Goal: Transaction & Acquisition: Purchase product/service

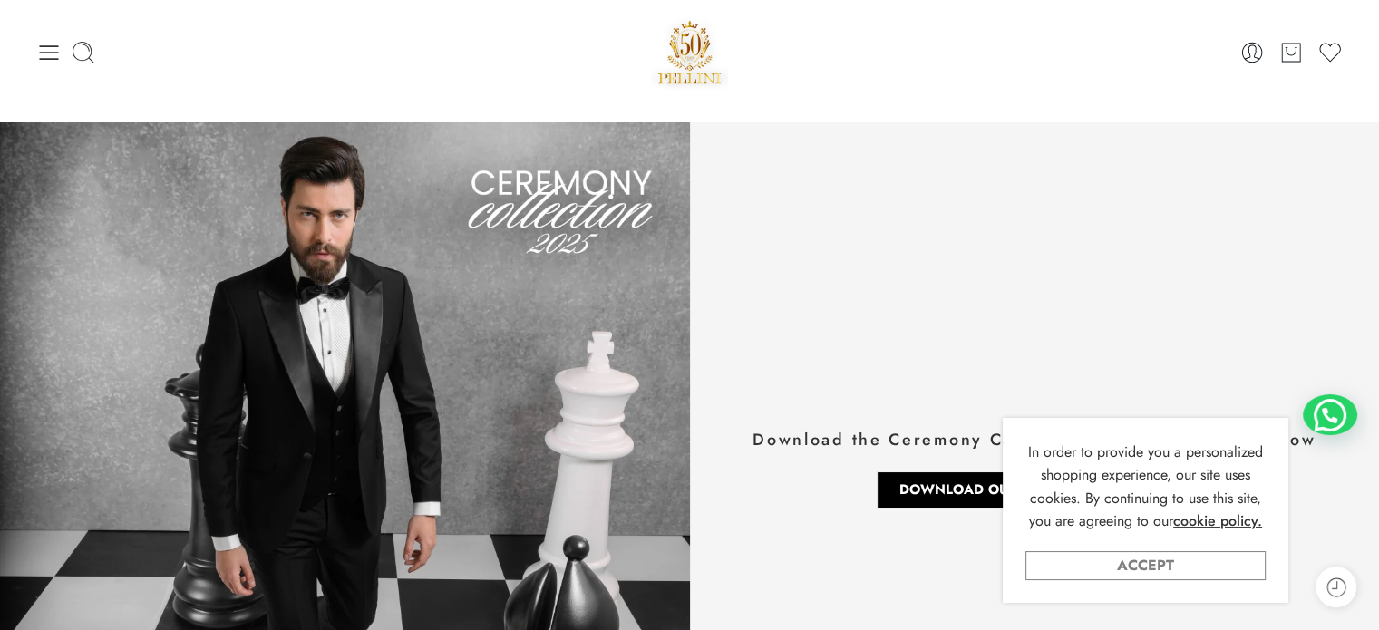
click at [1201, 572] on link "Accept" at bounding box center [1146, 565] width 240 height 29
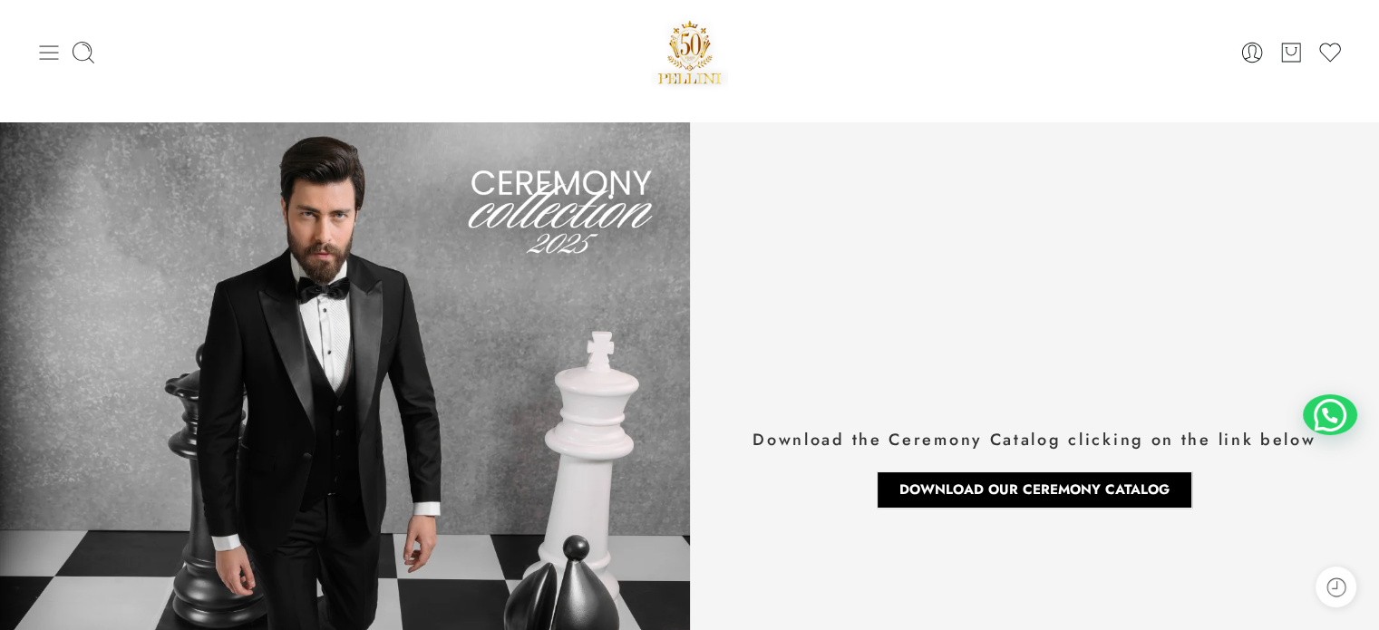
click at [48, 44] on icon at bounding box center [48, 52] width 25 height 25
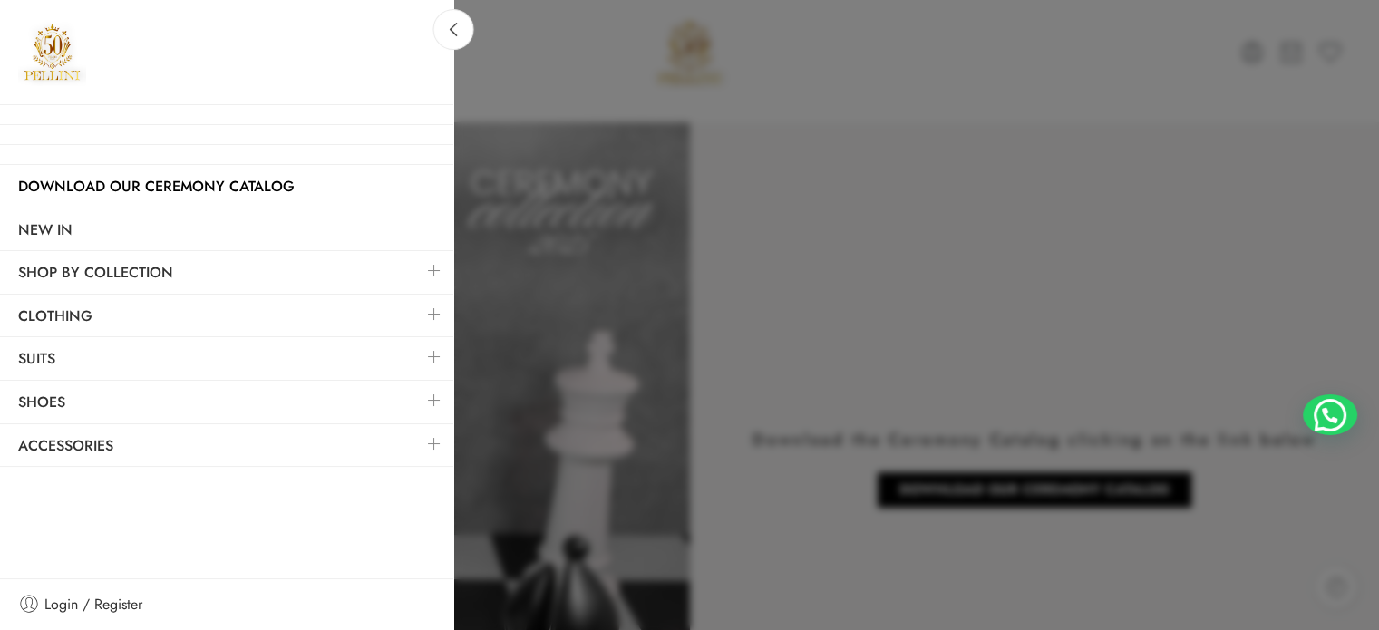
click at [426, 266] on link at bounding box center [434, 270] width 38 height 39
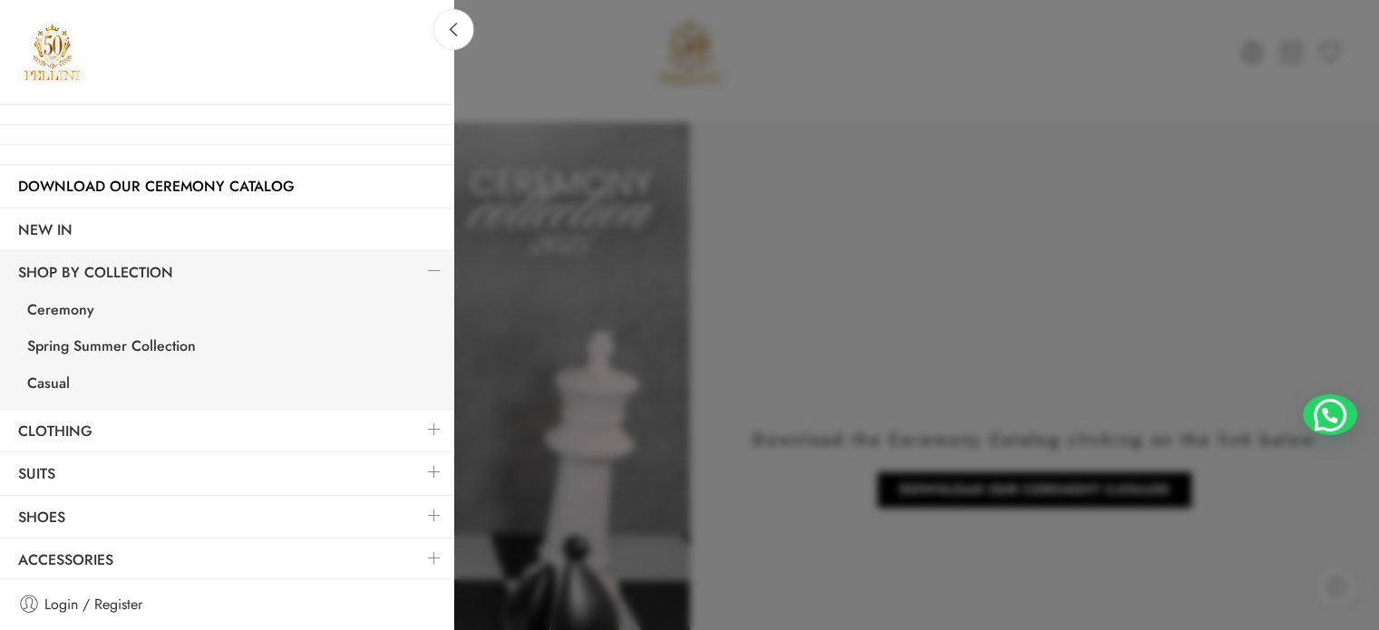
click at [426, 266] on link at bounding box center [434, 270] width 38 height 39
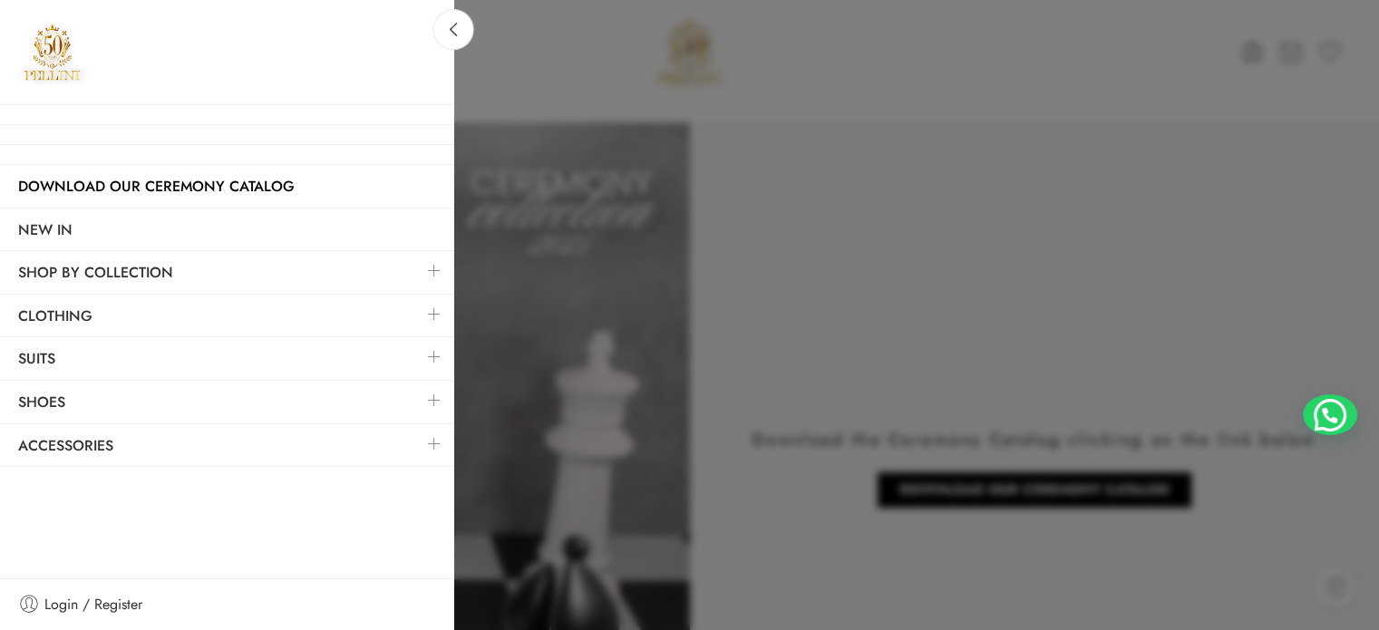
click at [440, 355] on link at bounding box center [434, 356] width 38 height 39
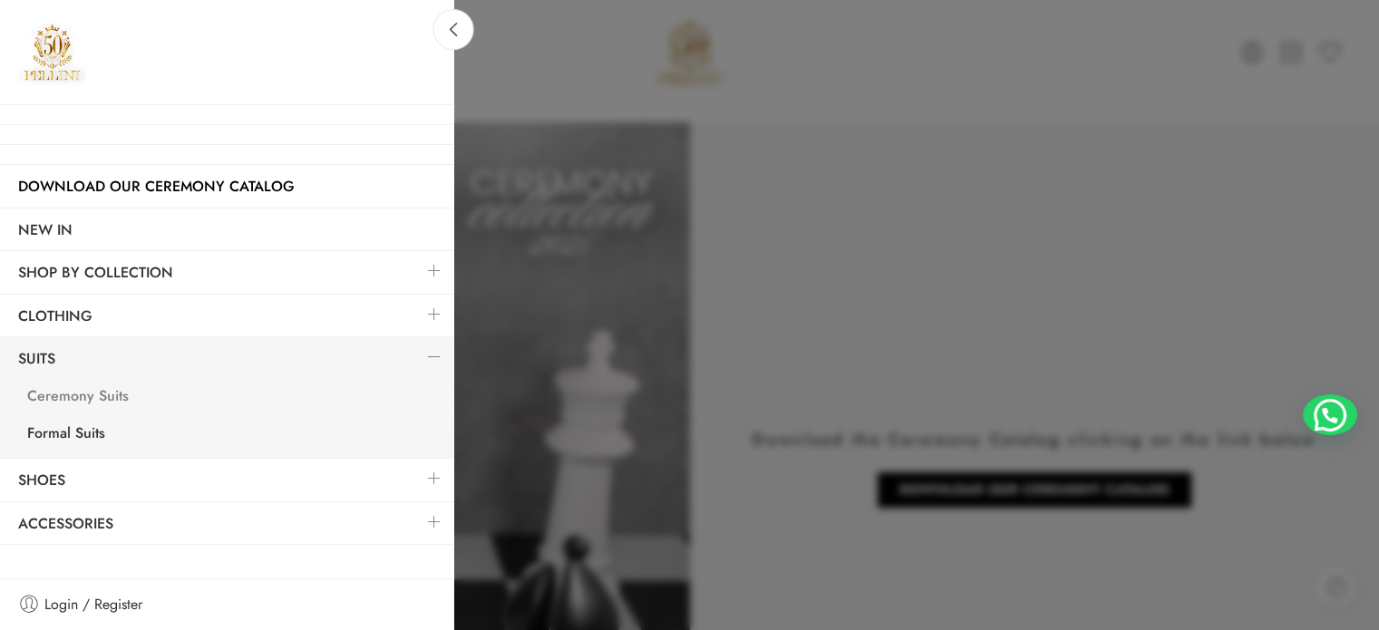
click at [163, 392] on link "Ceremony Suits" at bounding box center [231, 398] width 444 height 37
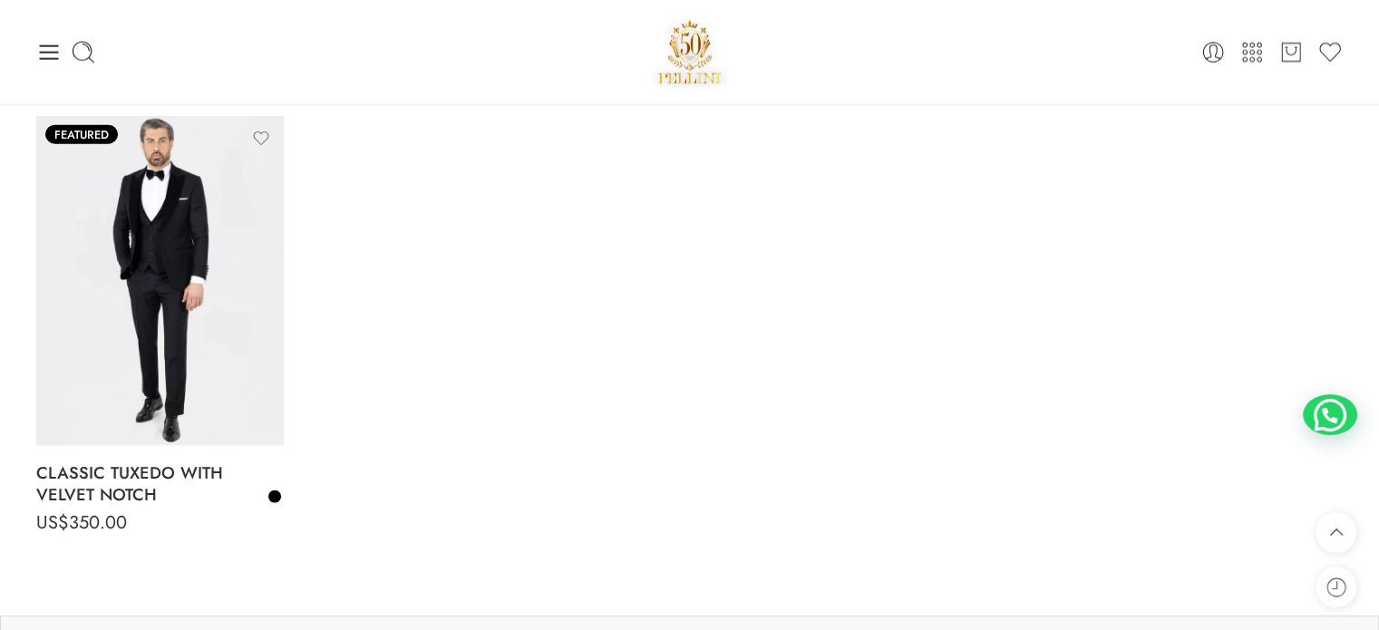
scroll to position [4307, 0]
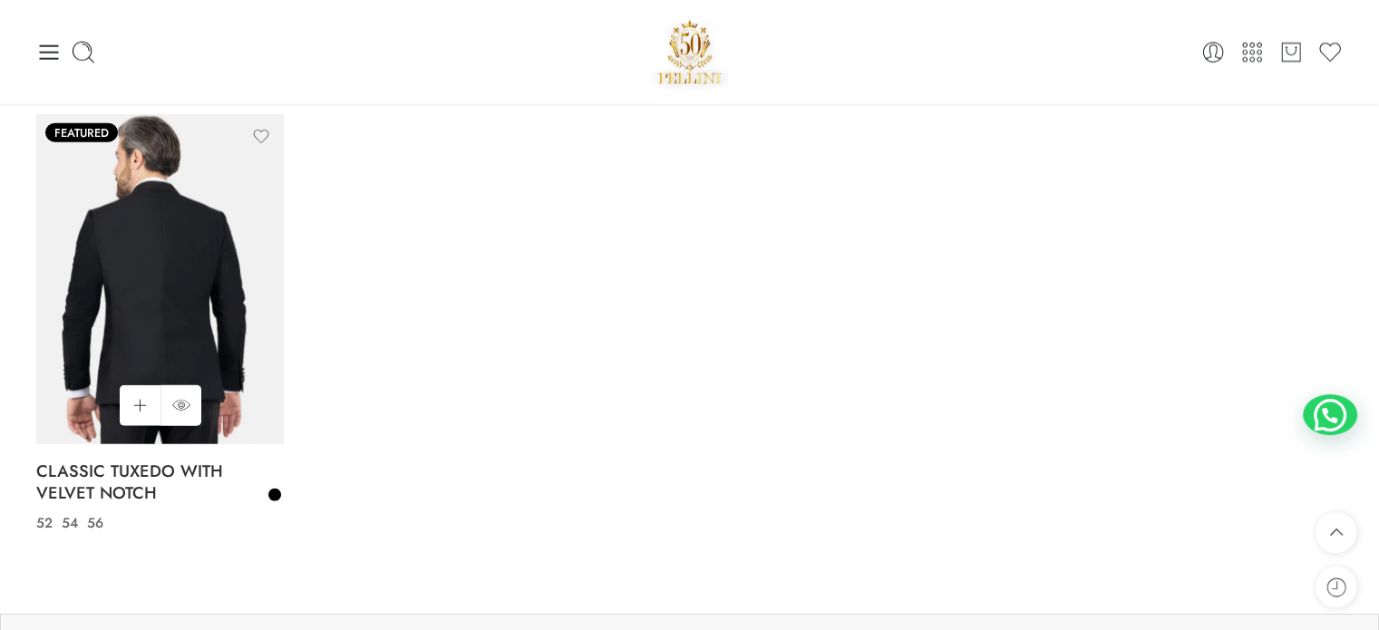
click at [199, 271] on img at bounding box center [160, 279] width 248 height 330
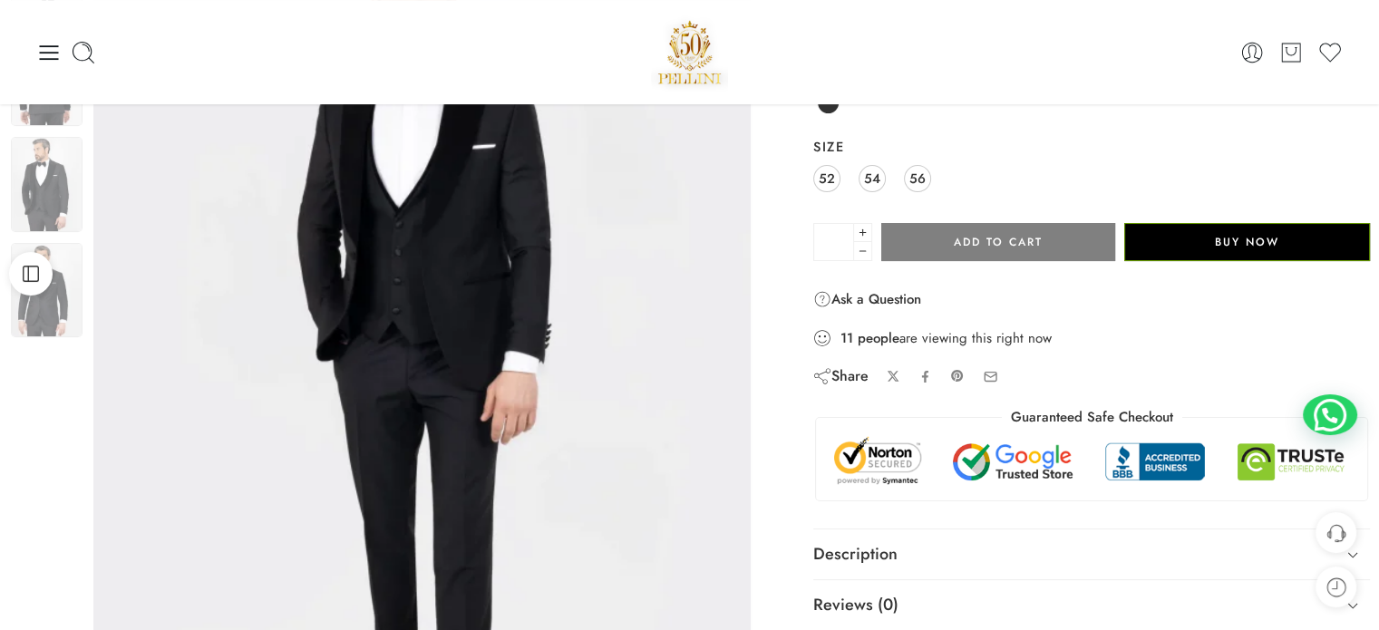
scroll to position [238, 0]
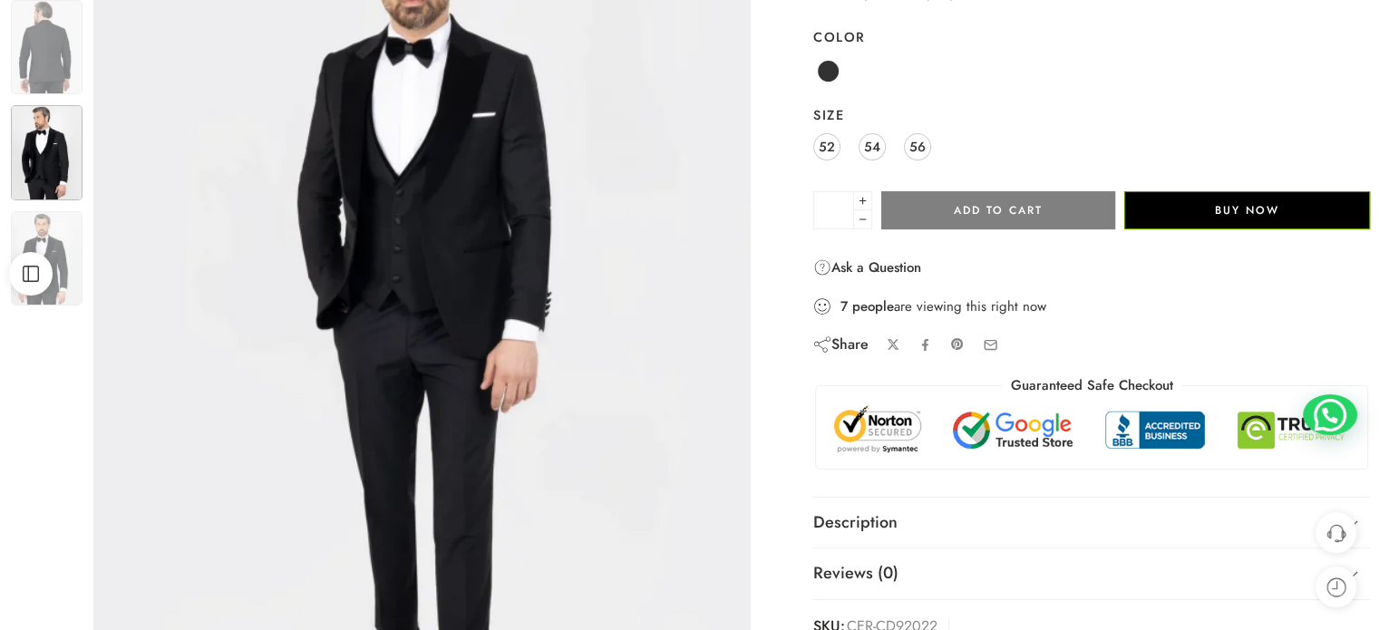
click at [49, 134] on img at bounding box center [47, 152] width 72 height 94
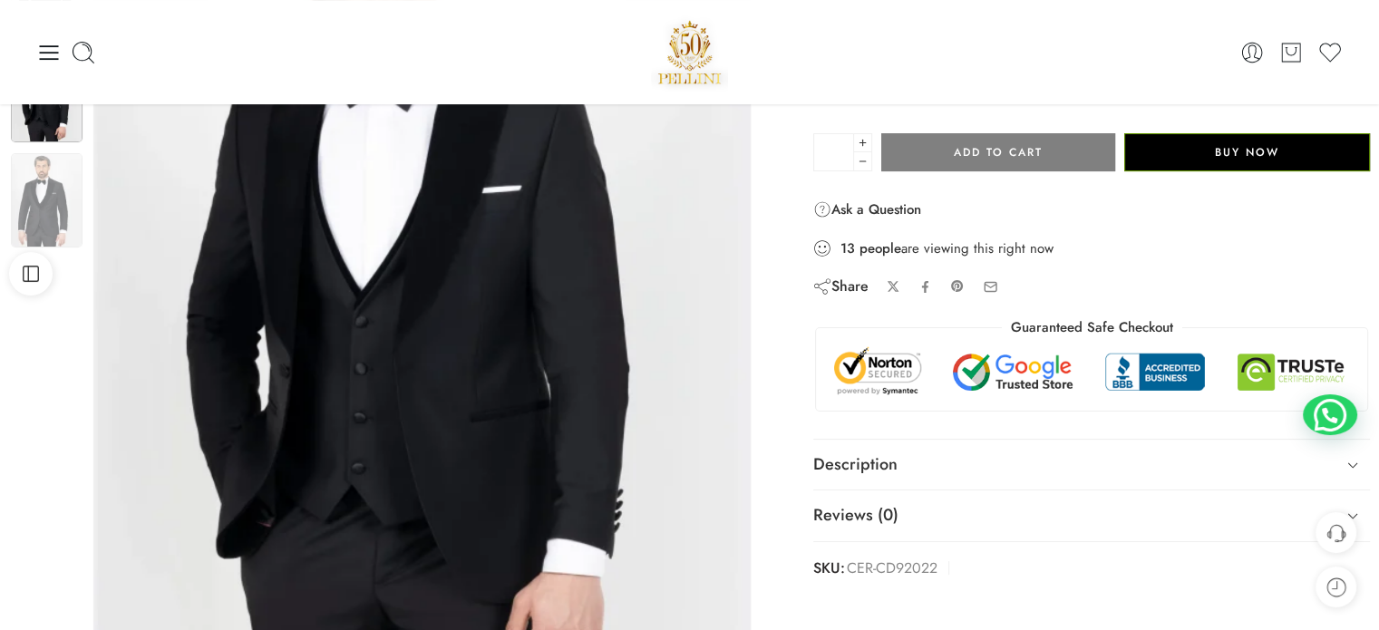
scroll to position [294, 0]
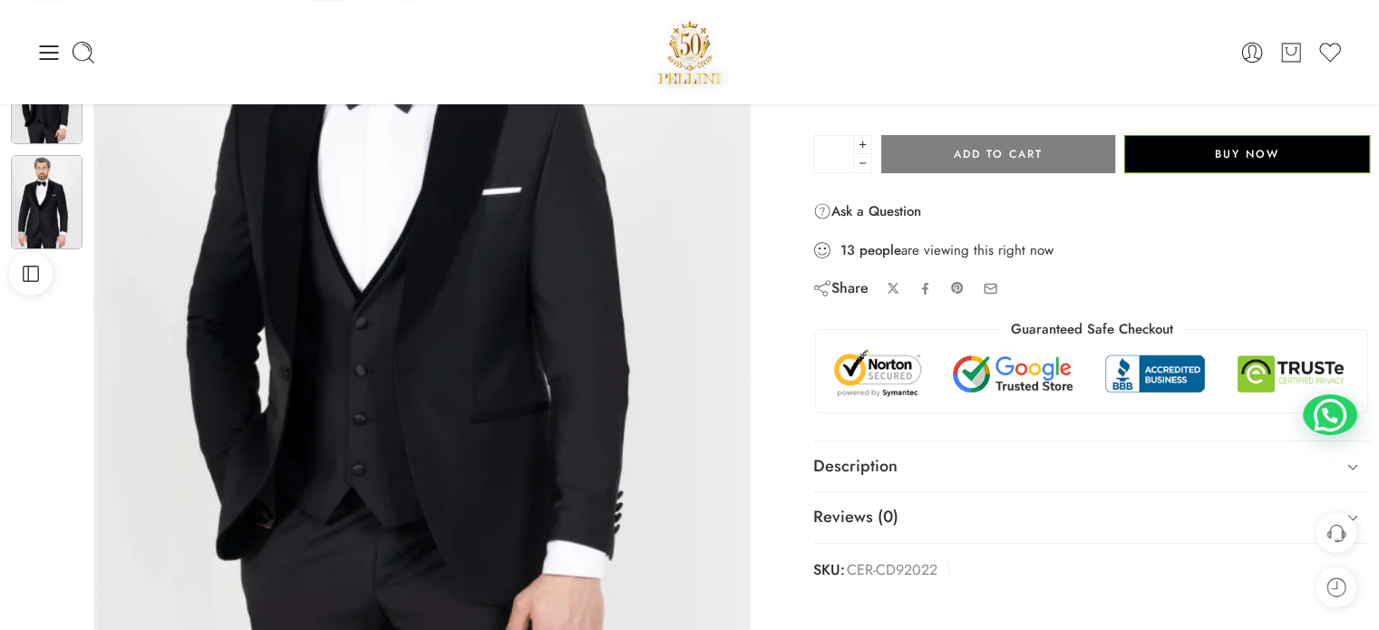
click at [58, 207] on img at bounding box center [47, 202] width 72 height 94
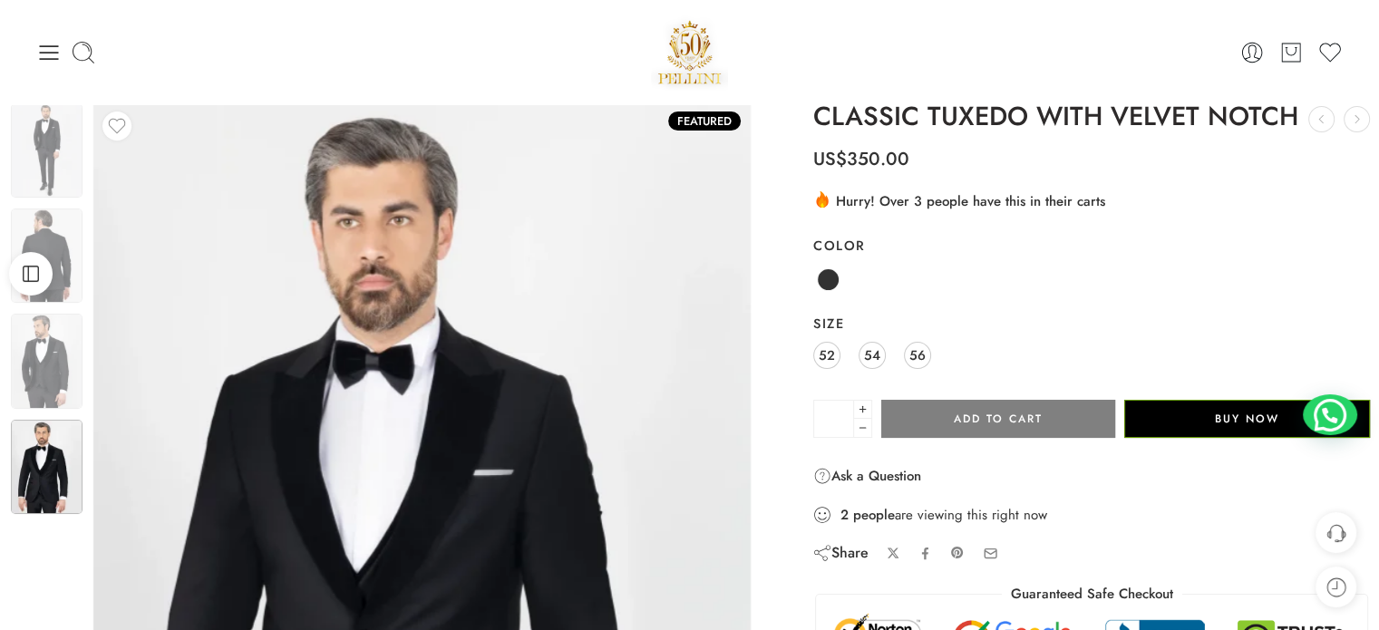
scroll to position [0, 0]
